Goal: Task Accomplishment & Management: Manage account settings

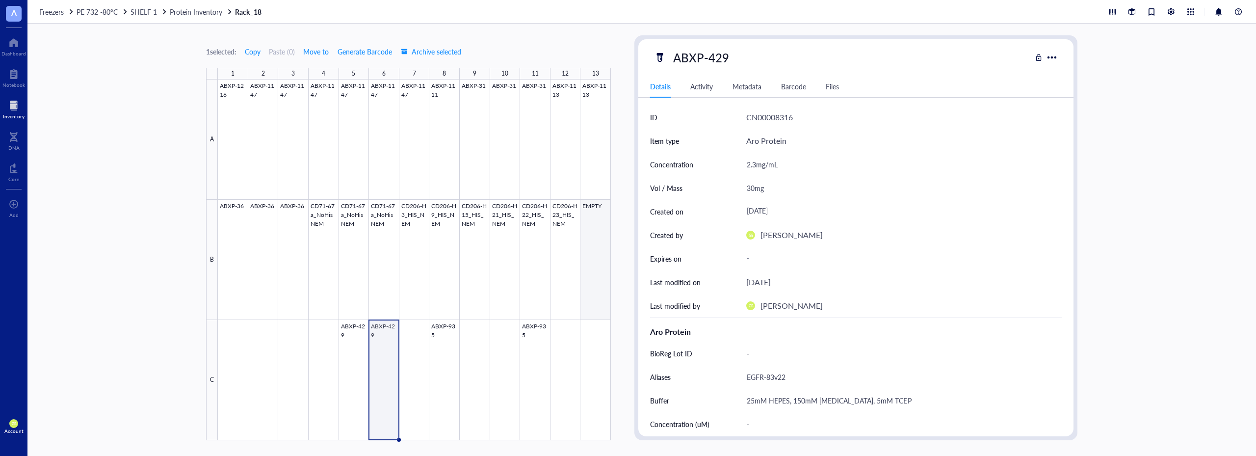
click at [592, 227] on div at bounding box center [414, 259] width 393 height 361
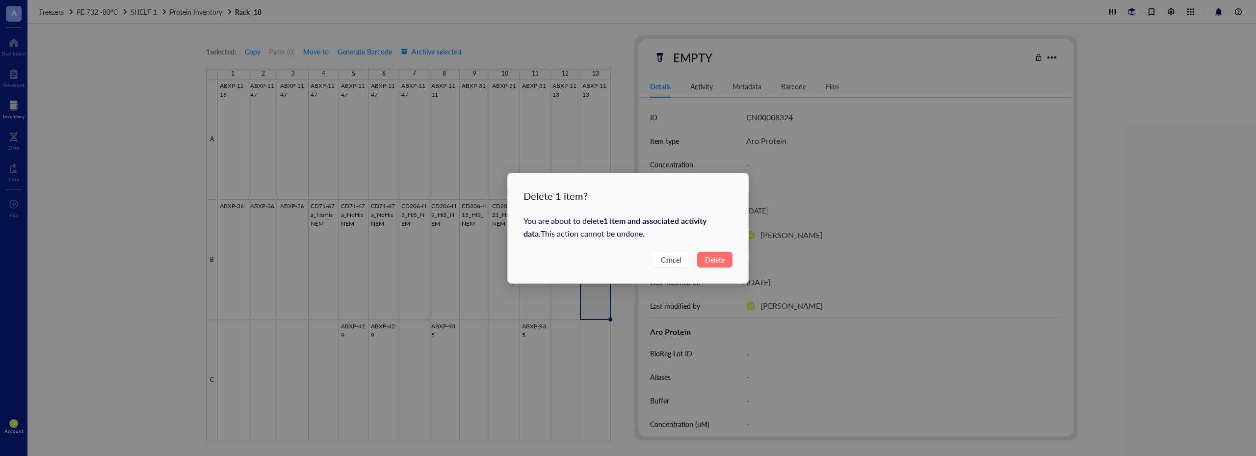
click at [710, 261] on span "Delete" at bounding box center [715, 259] width 20 height 11
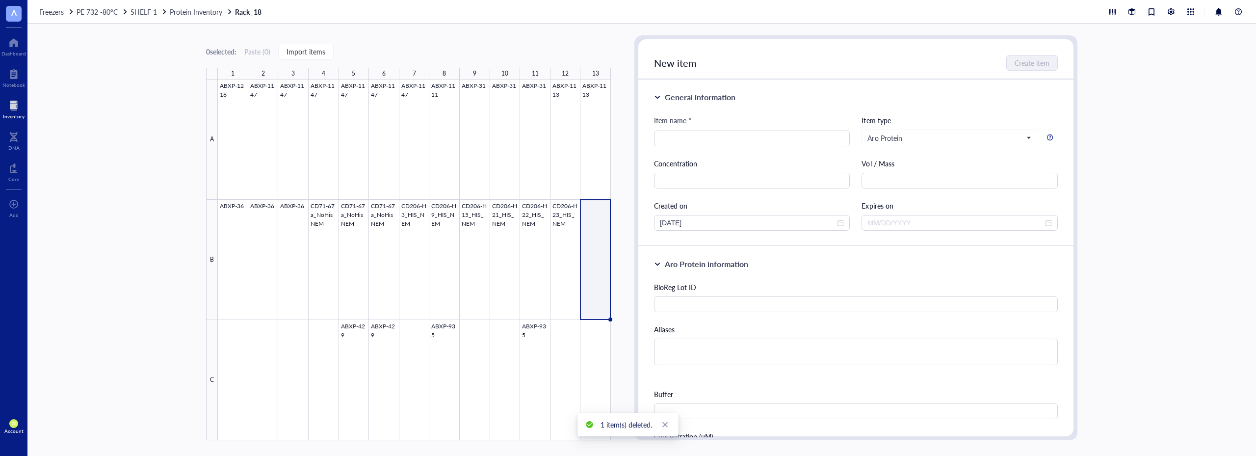
click at [186, 6] on div "Freezers PE 732 -80°C SHELF 1 Protein Inventory Rack_18" at bounding box center [641, 12] width 1228 height 24
click at [187, 11] on span "Protein Inventory" at bounding box center [196, 12] width 52 height 10
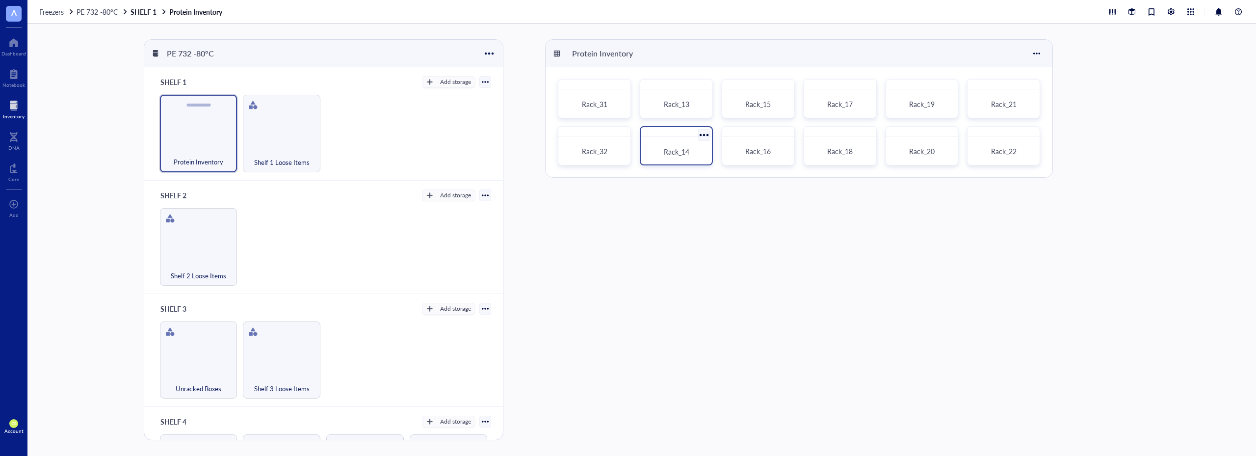
click at [687, 152] on span "Rack_14" at bounding box center [677, 152] width 26 height 10
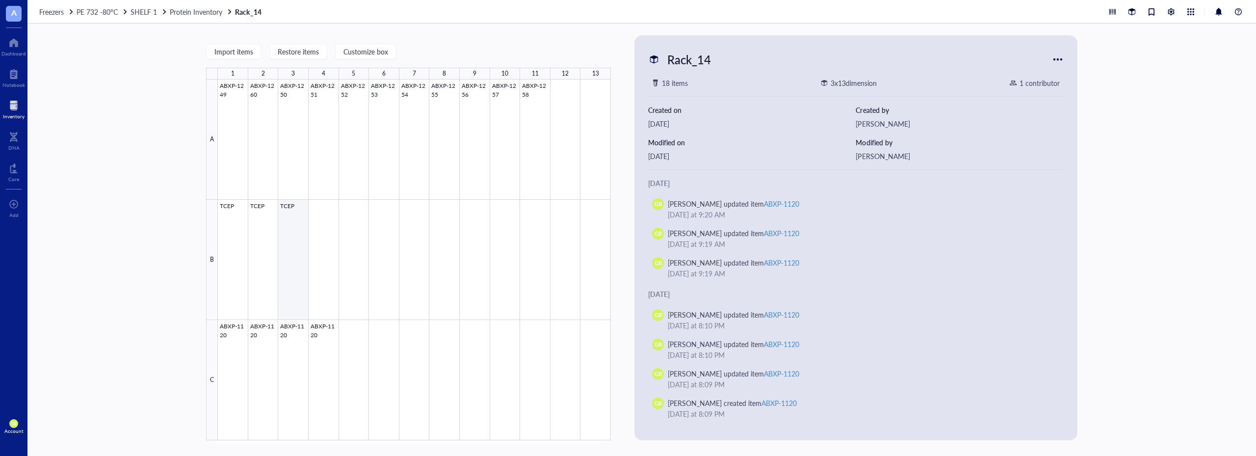
drag, startPoint x: 292, startPoint y: 238, endPoint x: 288, endPoint y: 224, distance: 14.9
click at [292, 238] on div at bounding box center [414, 259] width 393 height 361
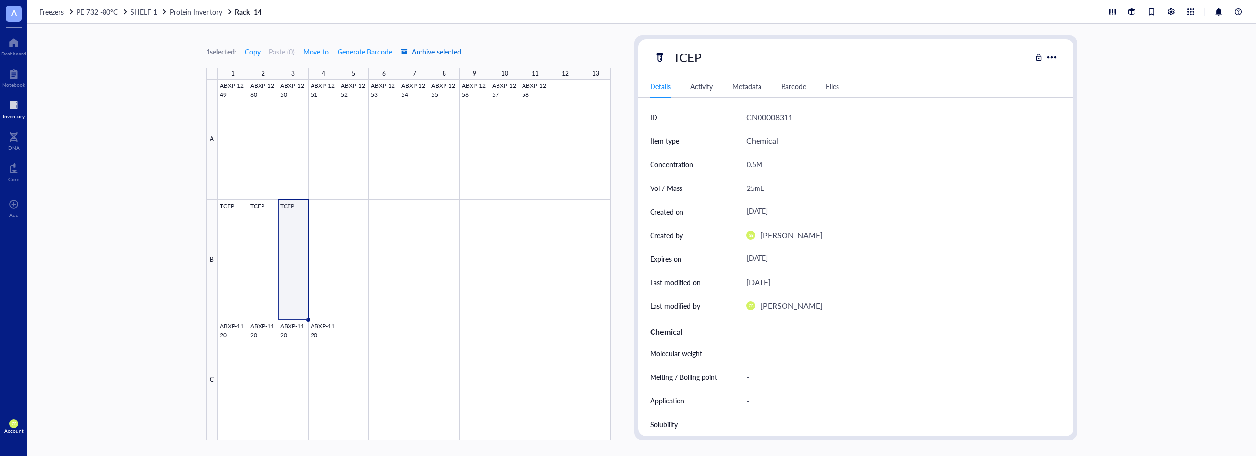
click at [446, 53] on span "Archive selected" at bounding box center [431, 52] width 60 height 8
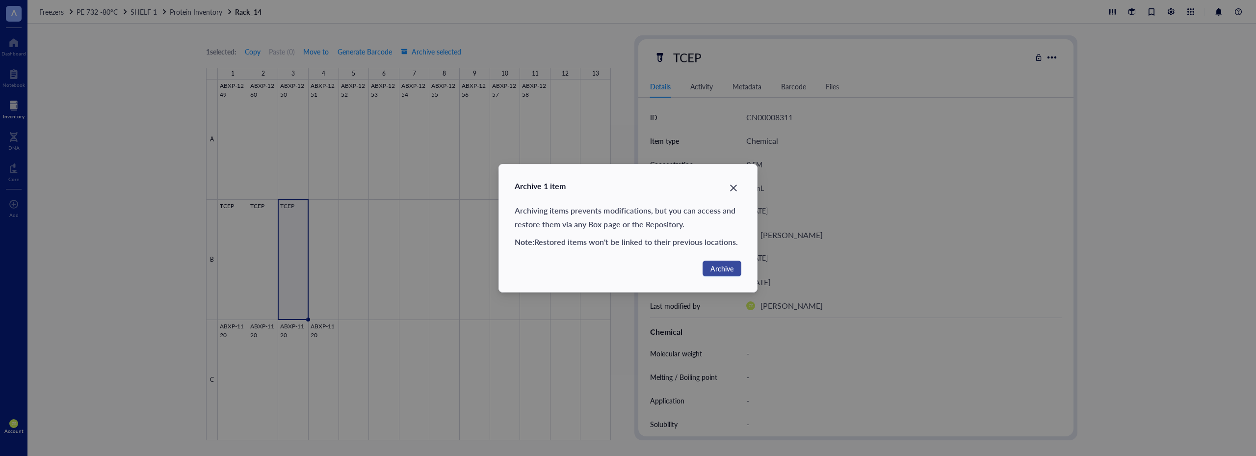
click at [712, 271] on span "Archive" at bounding box center [721, 268] width 23 height 11
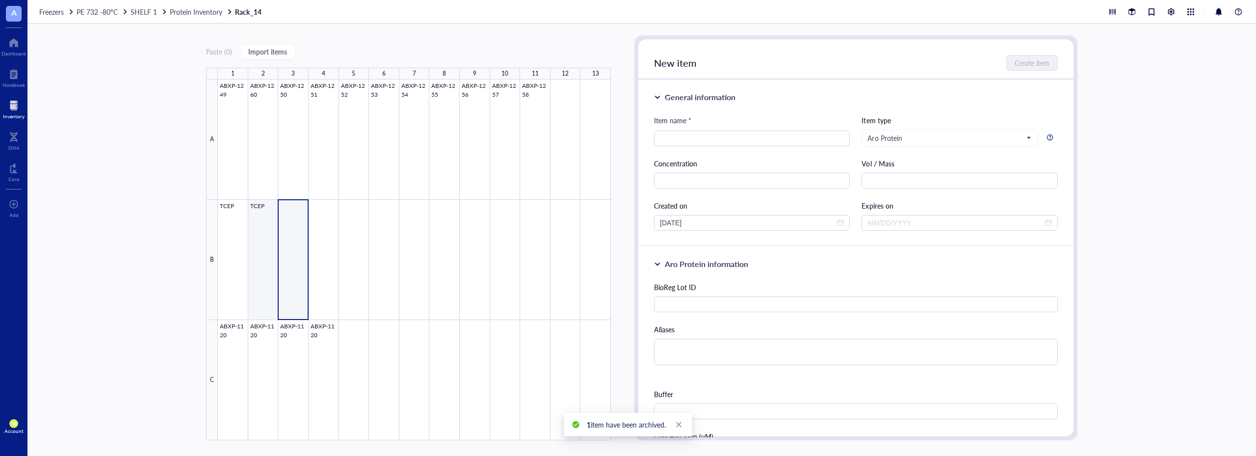
click at [261, 214] on div at bounding box center [414, 259] width 393 height 361
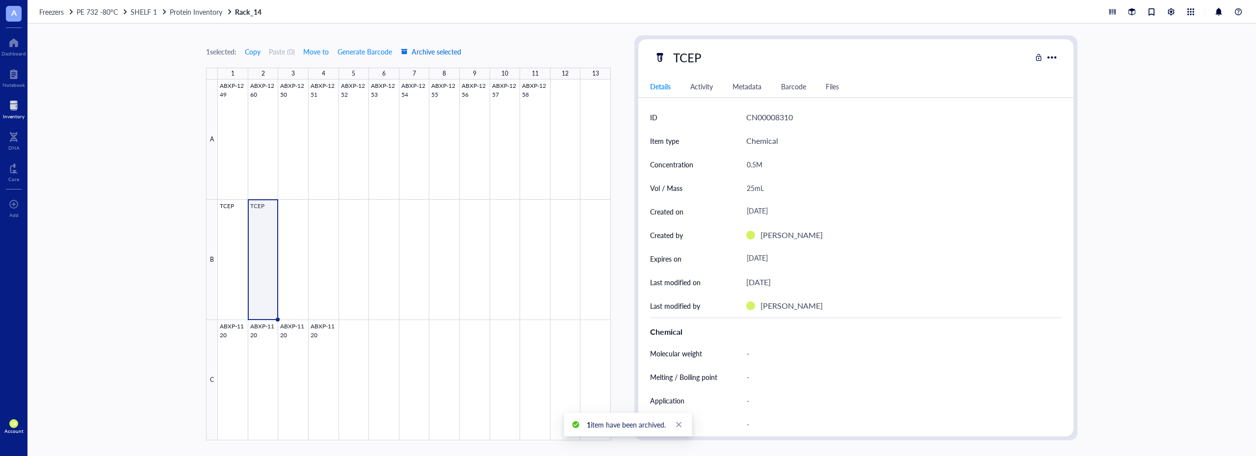
click at [431, 50] on span "Archive selected" at bounding box center [431, 52] width 60 height 8
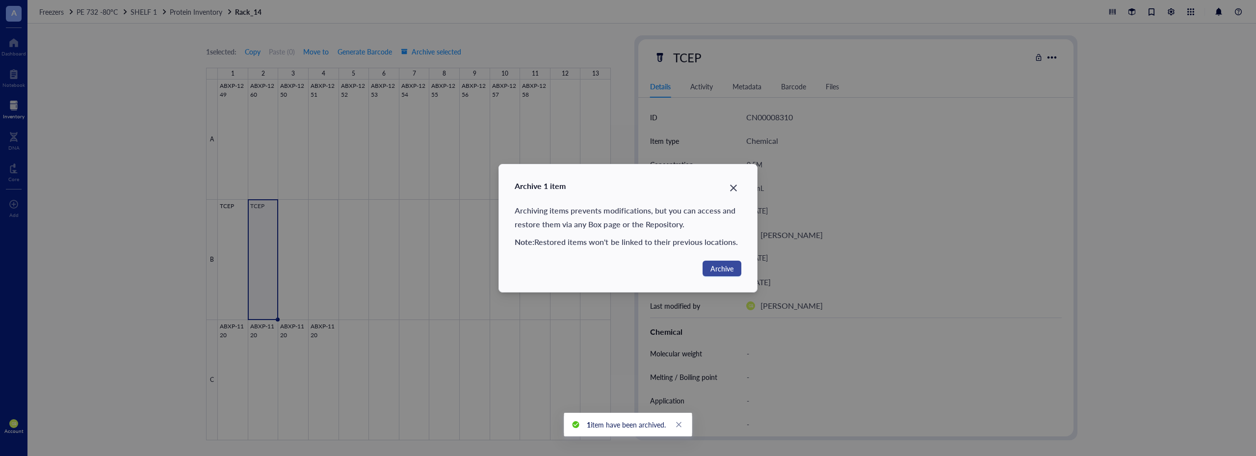
click at [724, 273] on span "Archive" at bounding box center [721, 268] width 23 height 11
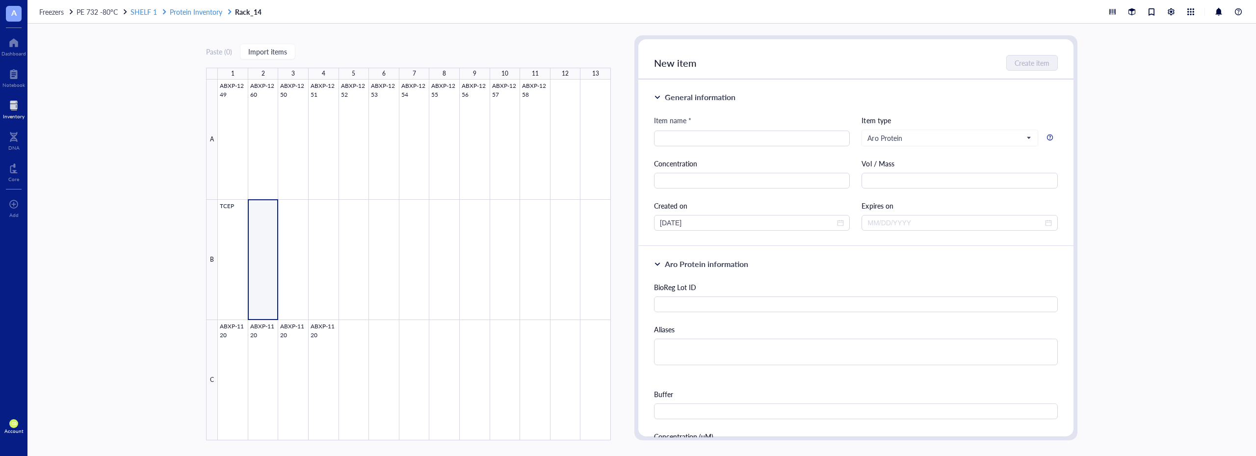
click at [195, 15] on span "Protein Inventory" at bounding box center [196, 12] width 52 height 10
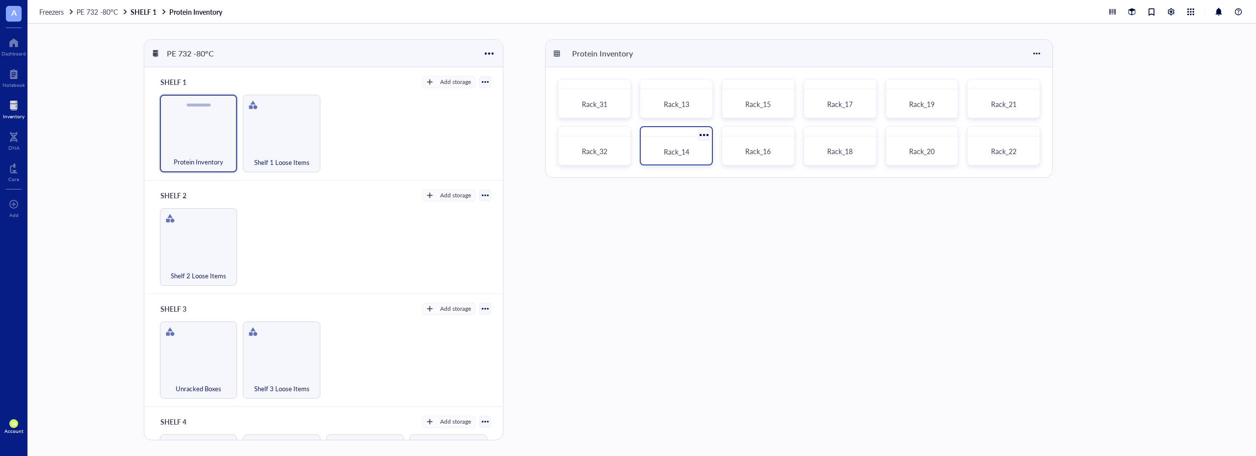
click at [690, 158] on div "Rack_14" at bounding box center [676, 152] width 63 height 22
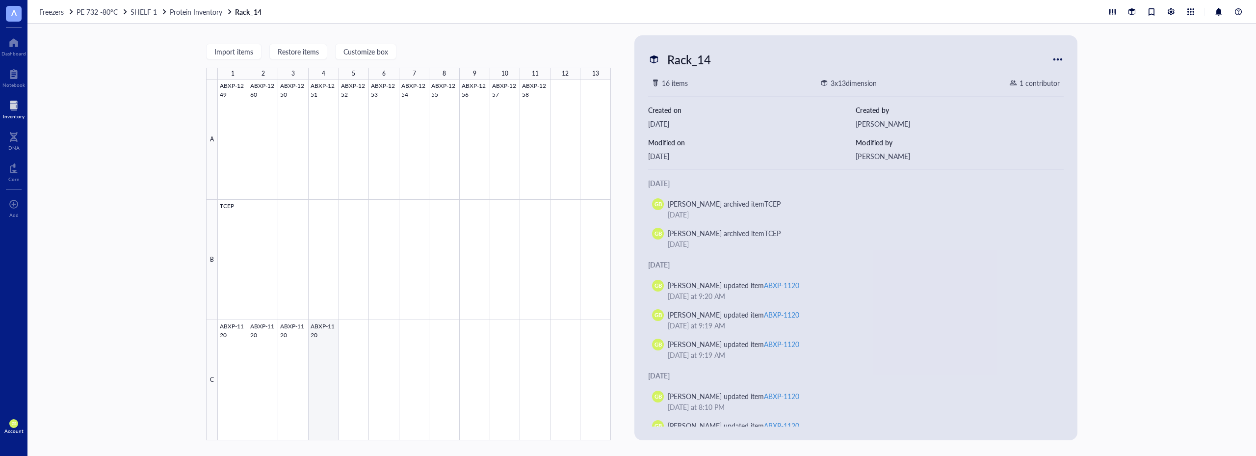
click at [321, 345] on div at bounding box center [414, 259] width 393 height 361
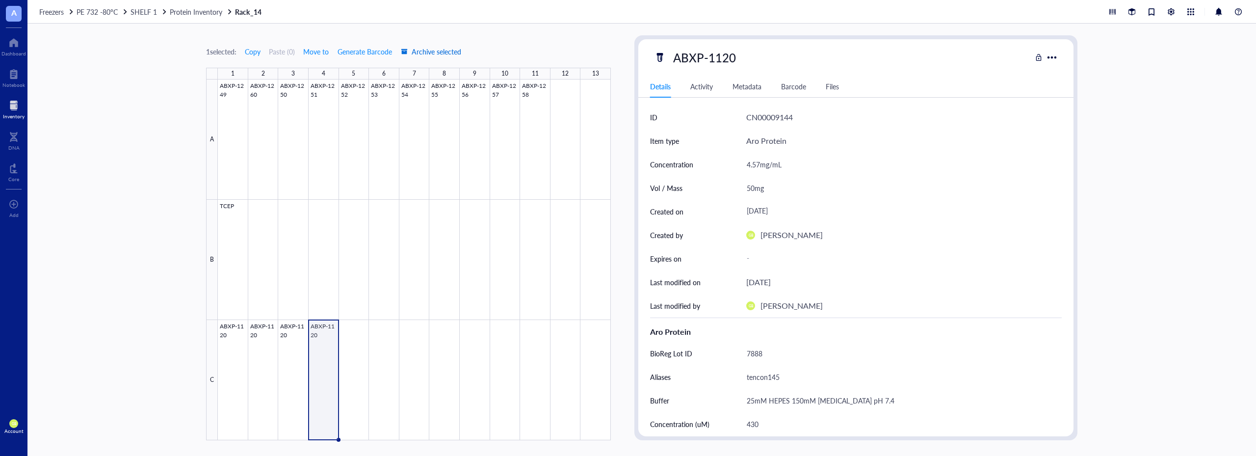
click at [461, 50] on span "Archive selected" at bounding box center [431, 52] width 60 height 8
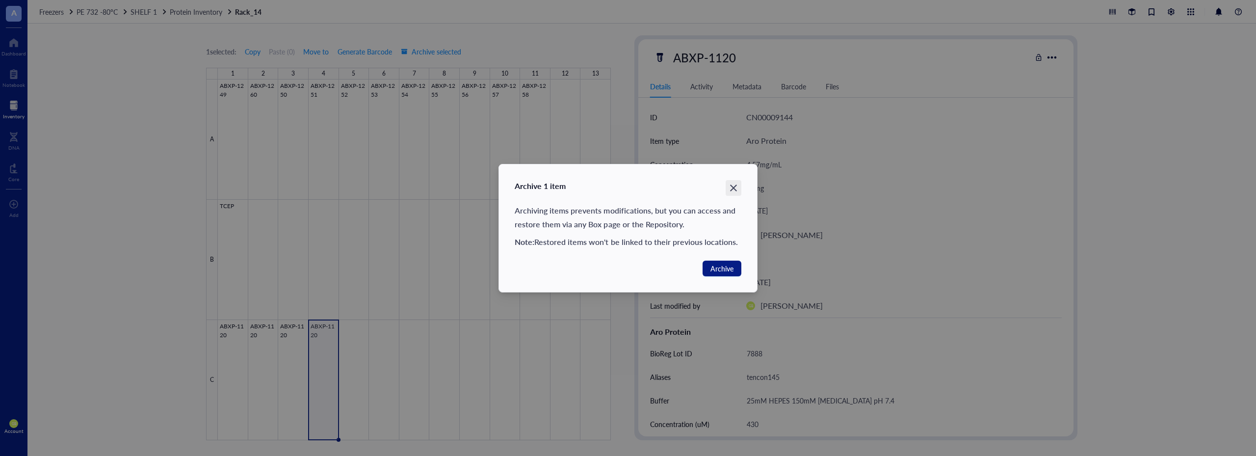
click at [730, 187] on icon "Close" at bounding box center [733, 187] width 9 height 9
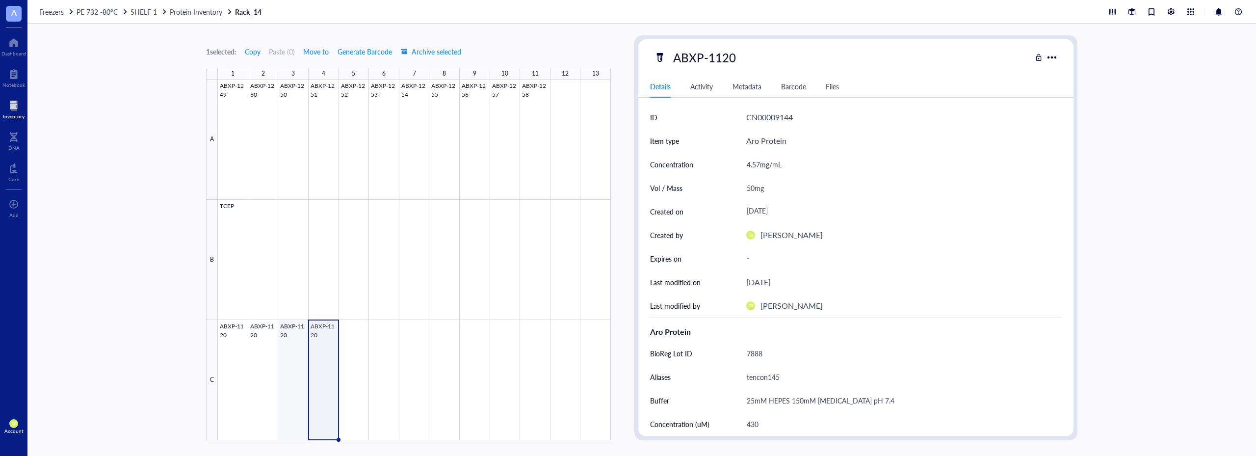
click at [288, 358] on div at bounding box center [414, 259] width 393 height 361
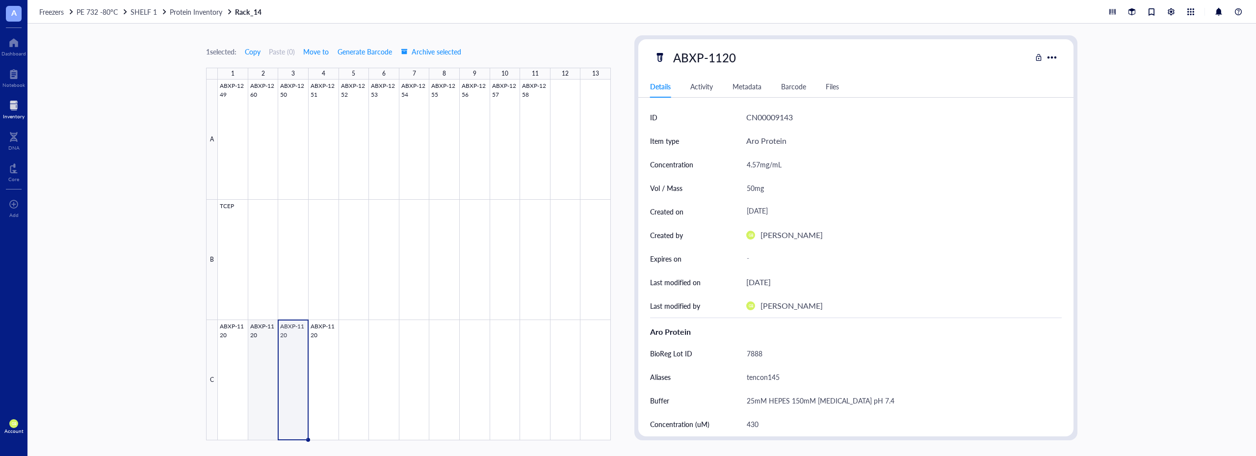
click at [268, 361] on div at bounding box center [414, 259] width 393 height 361
click at [236, 351] on div at bounding box center [414, 259] width 393 height 361
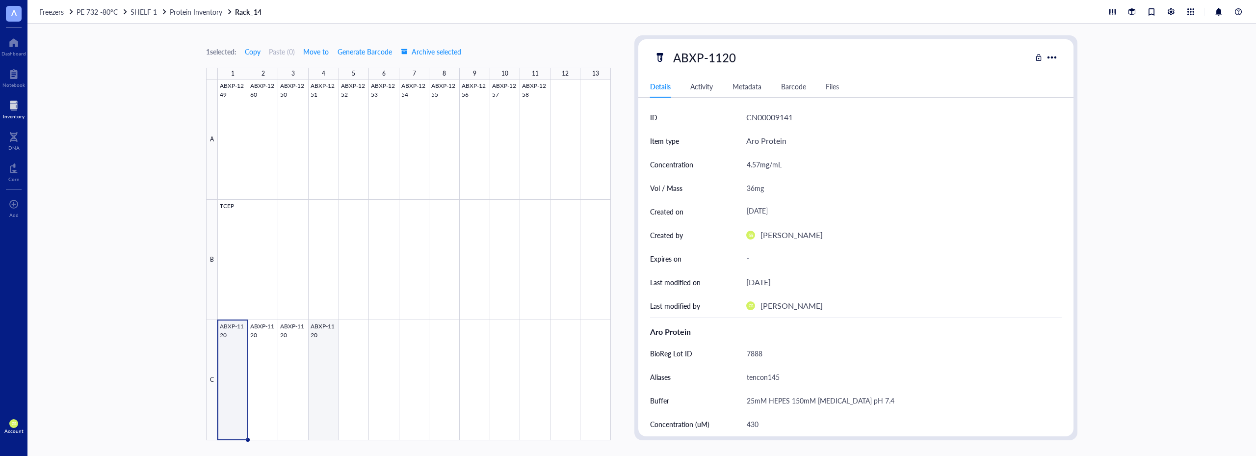
click at [337, 336] on div at bounding box center [414, 259] width 393 height 361
type textarea "Keep everyone on the same page…"
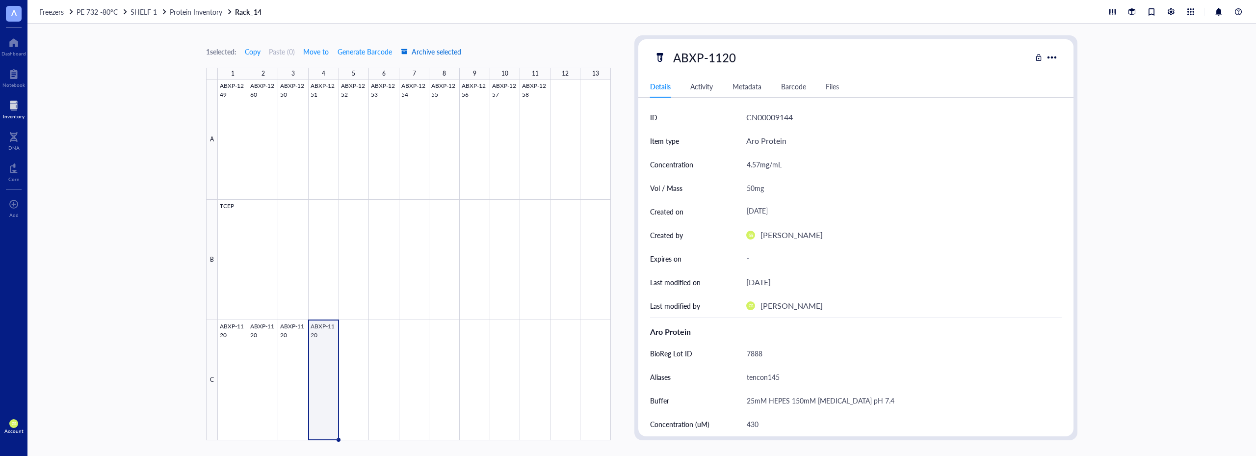
click at [441, 52] on span "Archive selected" at bounding box center [431, 52] width 60 height 8
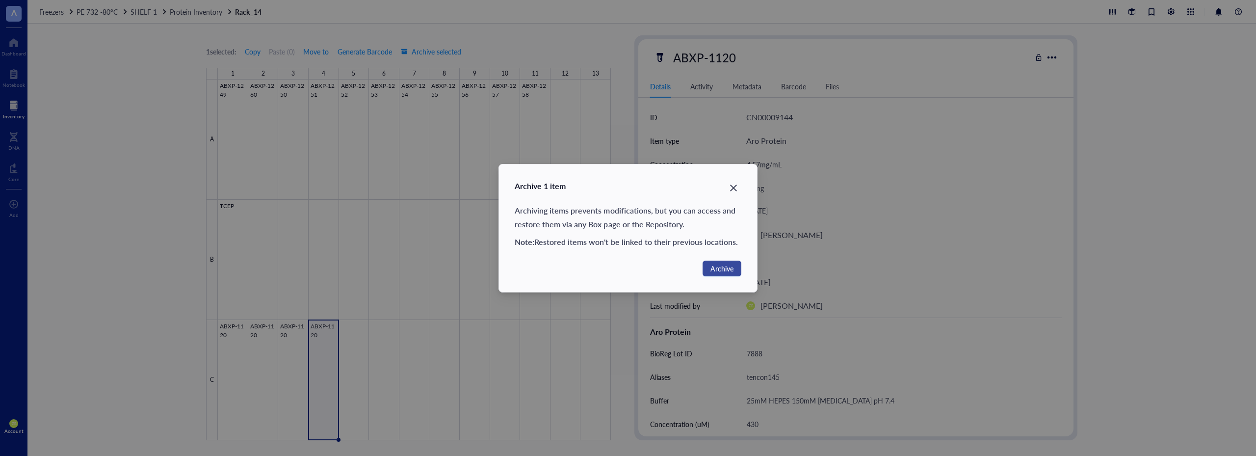
click at [714, 266] on span "Archive" at bounding box center [721, 268] width 23 height 11
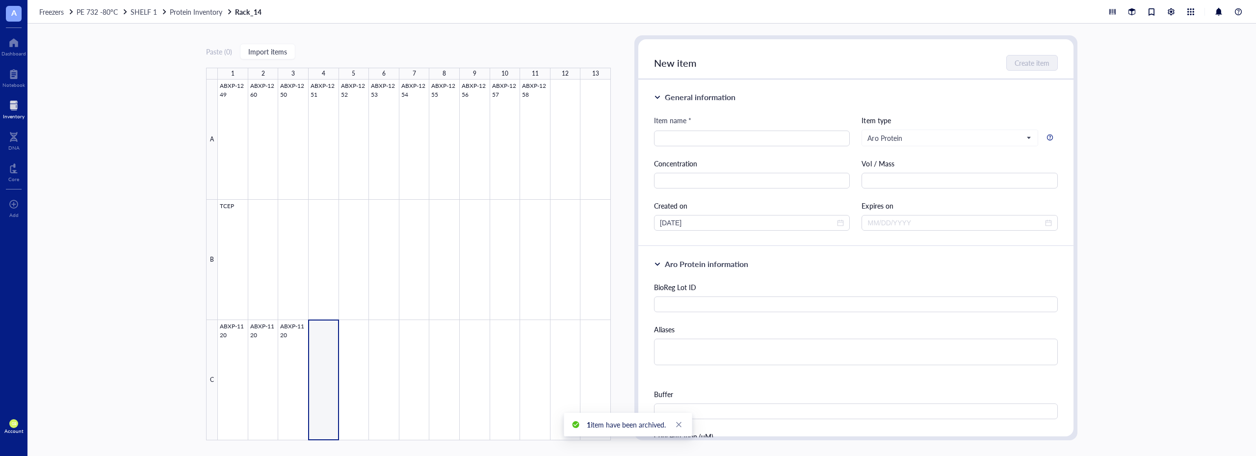
click at [13, 110] on div at bounding box center [14, 106] width 22 height 16
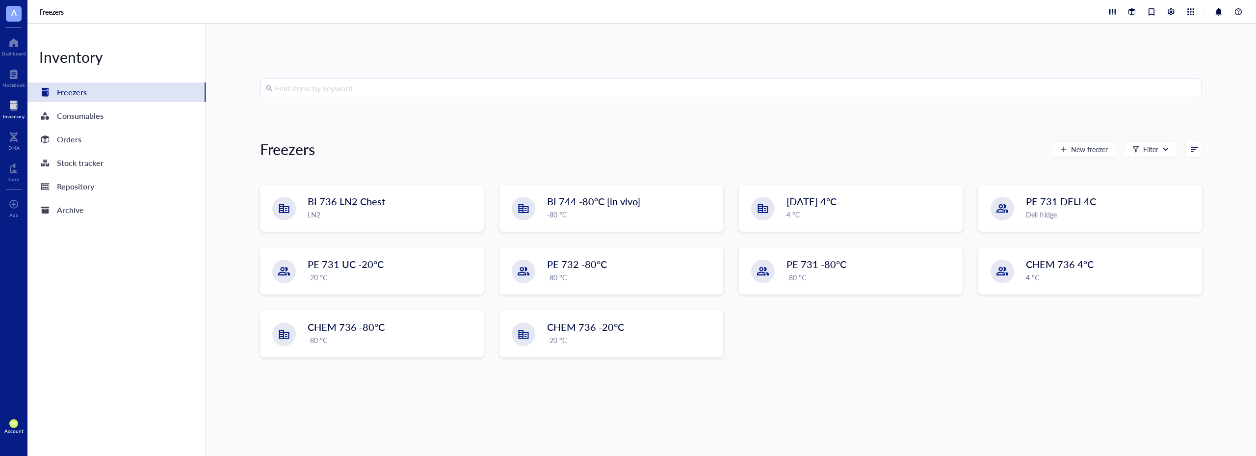
click at [863, 378] on div "Find items by keyword Freezers New freezer Filter BI 736 LN2 Chest LN2 BI 744 -…" at bounding box center [731, 239] width 942 height 322
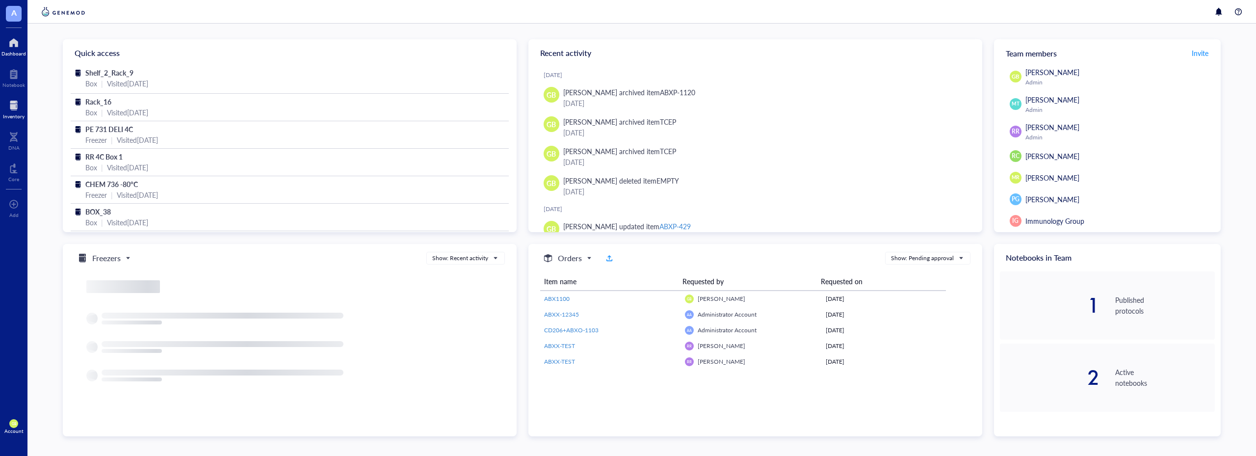
click at [19, 106] on div at bounding box center [14, 106] width 22 height 16
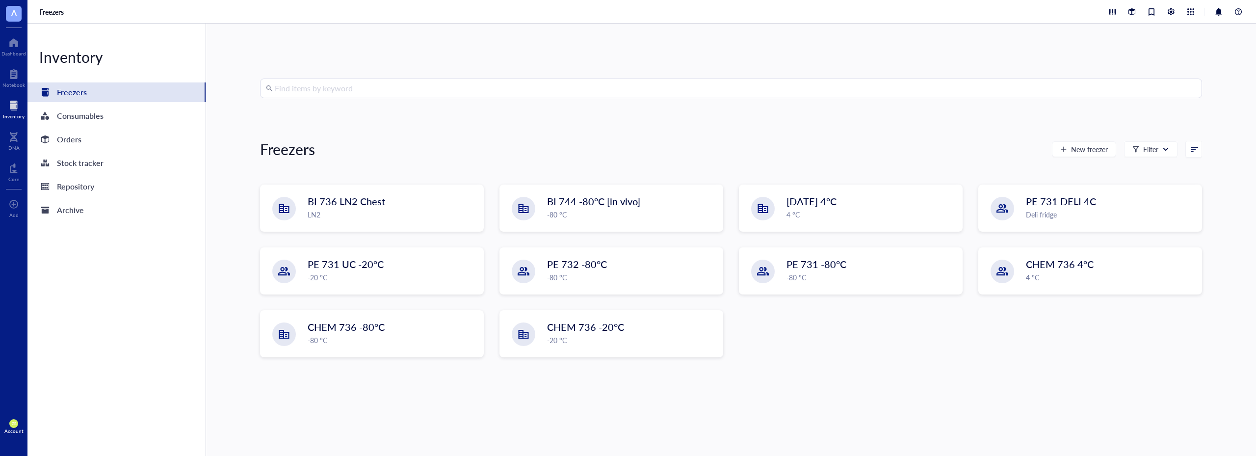
click at [329, 89] on input "search" at bounding box center [735, 88] width 921 height 19
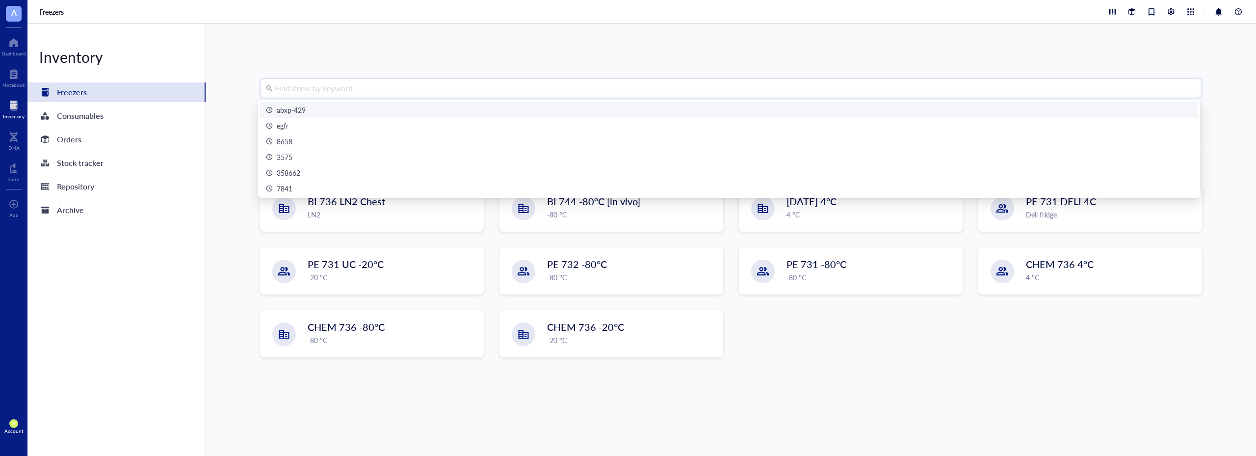
click at [299, 109] on div "abxp-429" at bounding box center [291, 109] width 29 height 11
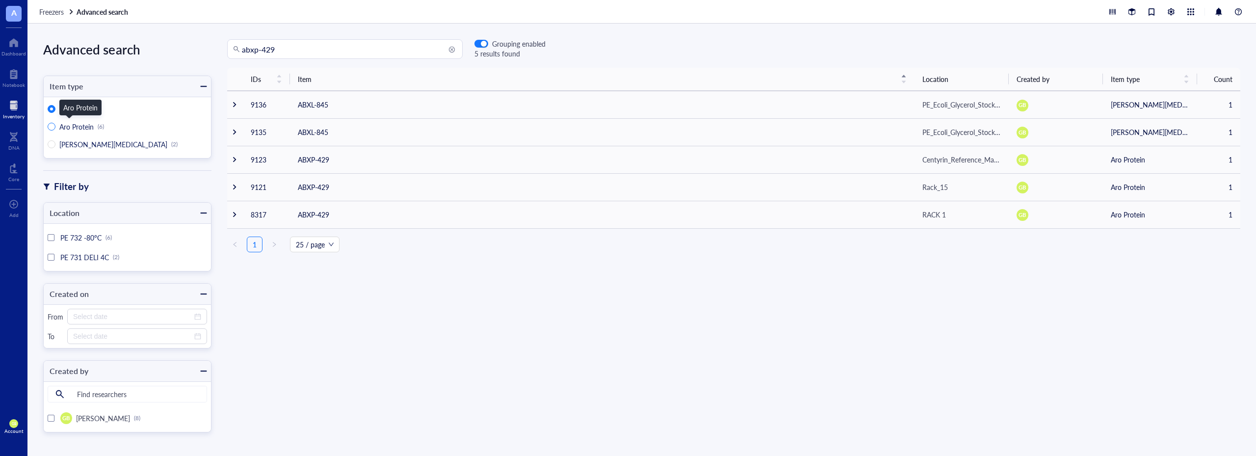
click at [77, 128] on span "Aro Protein" at bounding box center [76, 127] width 34 height 10
click at [55, 128] on input "Aro Protein (6)" at bounding box center [52, 127] width 8 height 8
radio input "true"
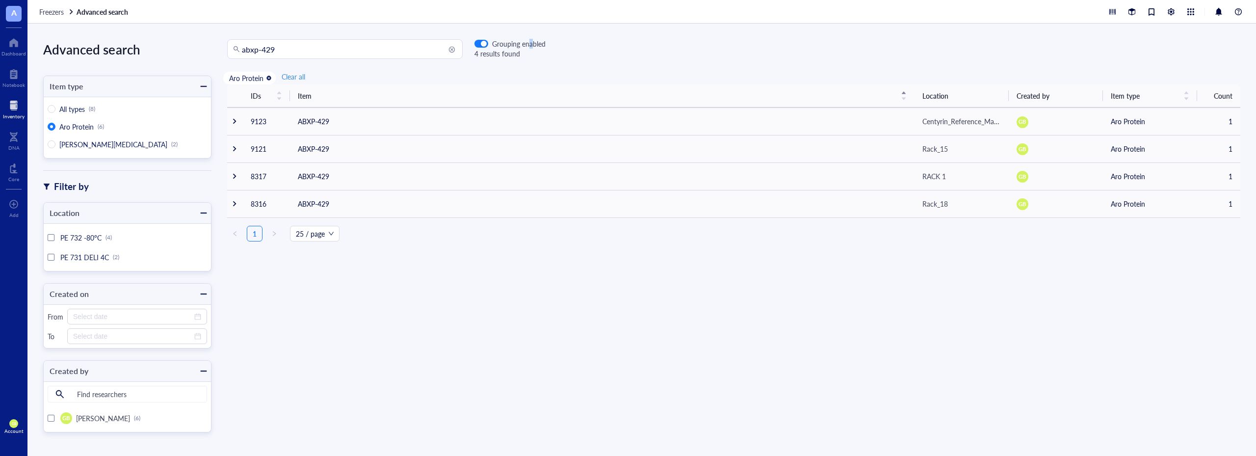
click at [531, 46] on div "Grouping enabled" at bounding box center [518, 43] width 53 height 9
drag, startPoint x: 531, startPoint y: 46, endPoint x: 484, endPoint y: 42, distance: 47.3
click at [484, 42] on div "button" at bounding box center [484, 44] width 6 height 6
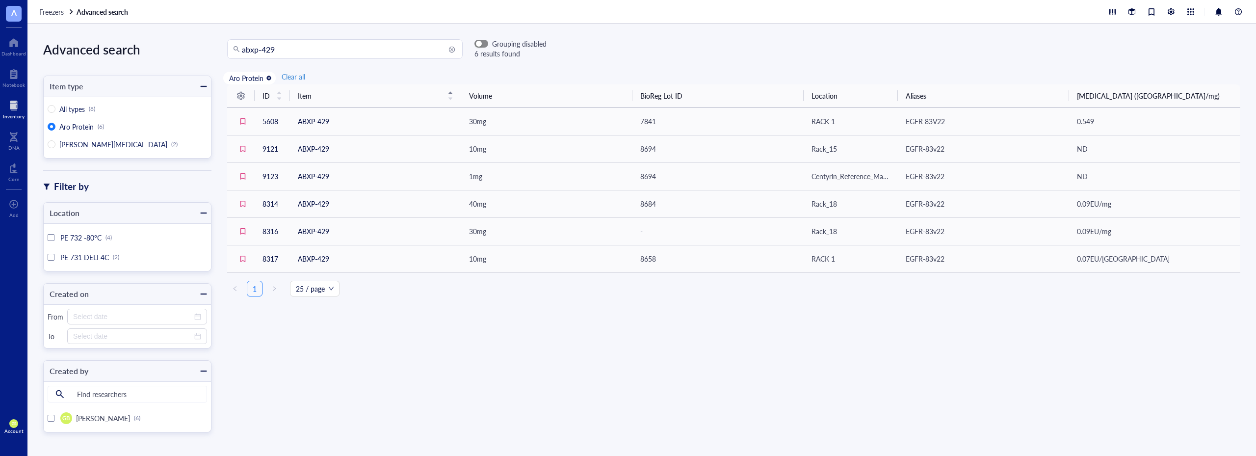
click at [478, 42] on div "button" at bounding box center [479, 44] width 6 height 6
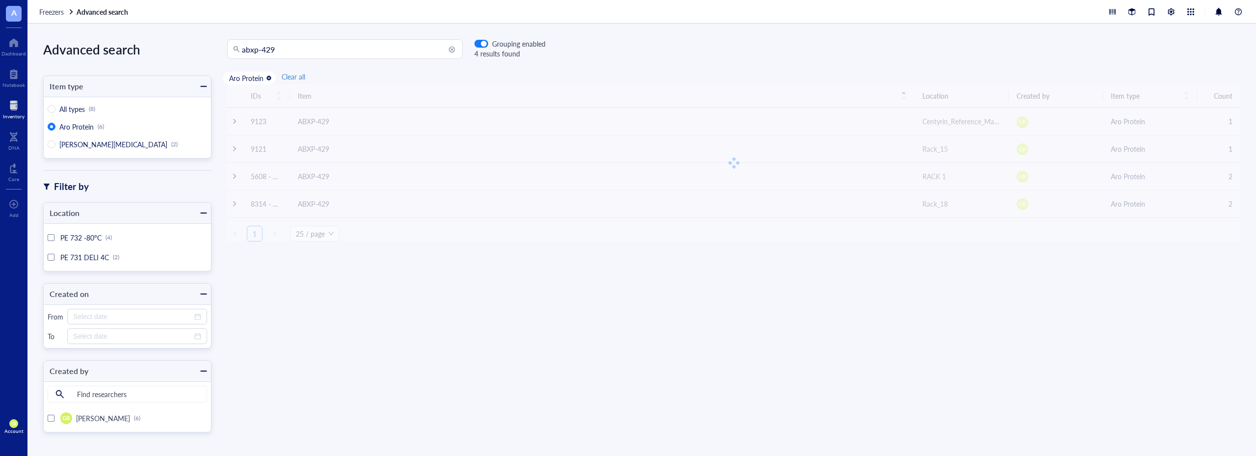
click at [550, 360] on div "IDs Item Location Created by Item type Count 9123 ABXP-429 Centyrin_Reference_M…" at bounding box center [733, 261] width 1044 height 354
click at [17, 108] on div at bounding box center [14, 106] width 22 height 16
